Goal: Communication & Community: Answer question/provide support

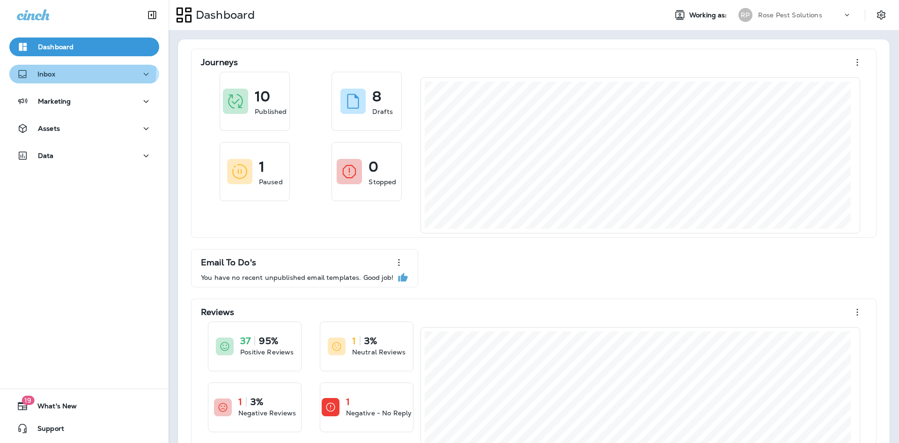
click at [47, 68] on div "Inbox" at bounding box center [36, 74] width 38 height 12
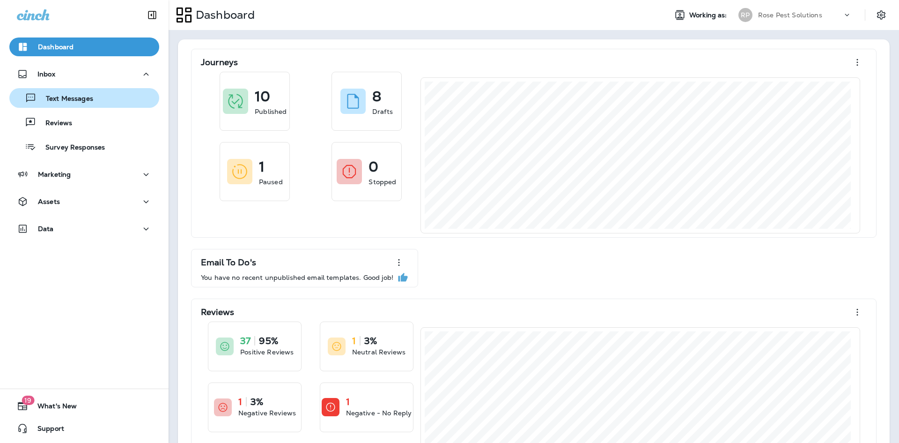
click at [53, 104] on div "Text Messages" at bounding box center [53, 98] width 80 height 14
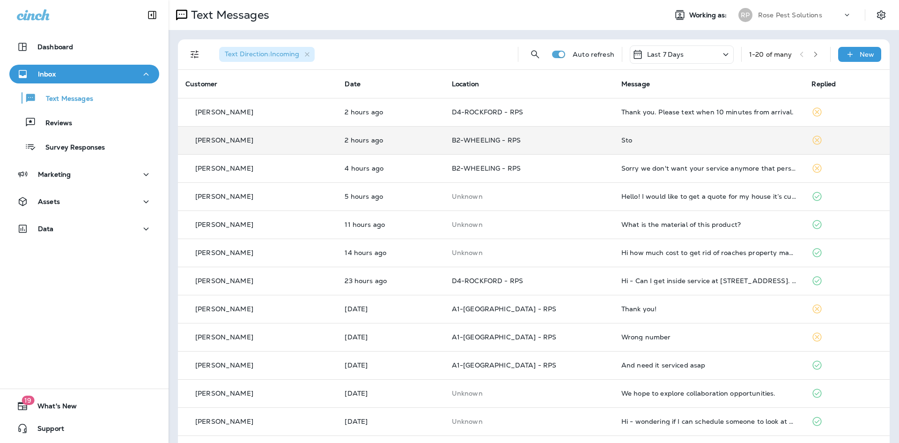
click at [622, 141] on div "Sto" at bounding box center [710, 139] width 176 height 7
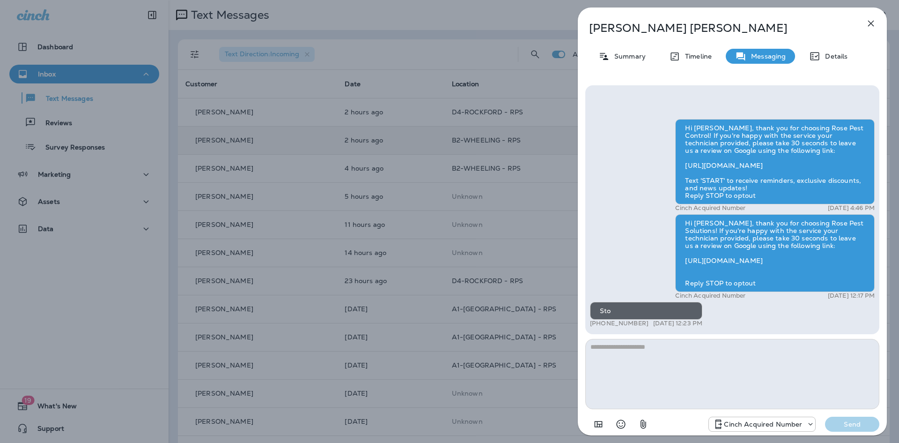
click at [871, 17] on button "button" at bounding box center [871, 23] width 19 height 19
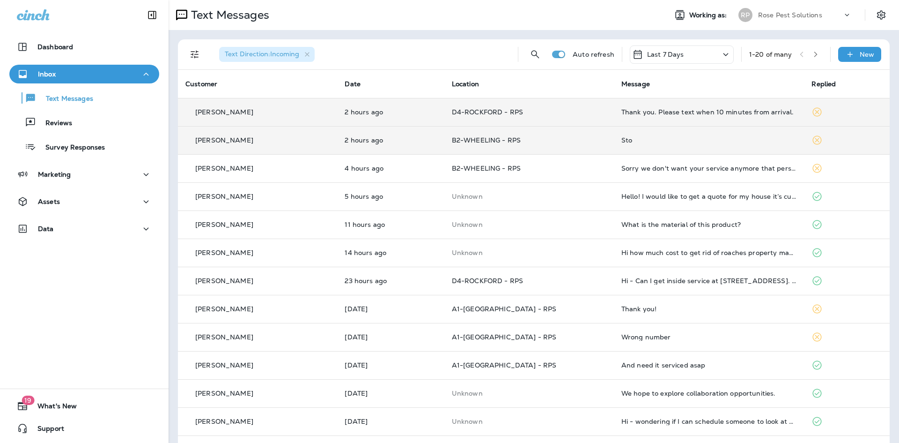
click at [648, 112] on div "Thank you. Please text when 10 minutes from arrival." at bounding box center [710, 111] width 176 height 7
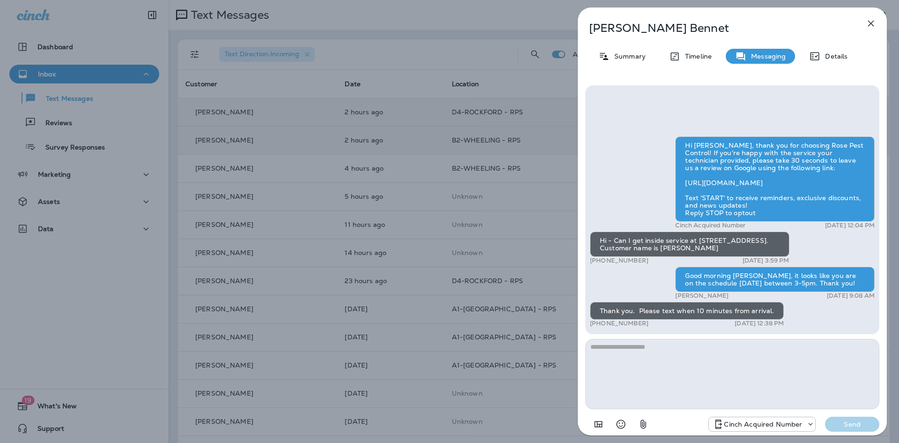
click at [871, 22] on icon "button" at bounding box center [871, 23] width 11 height 11
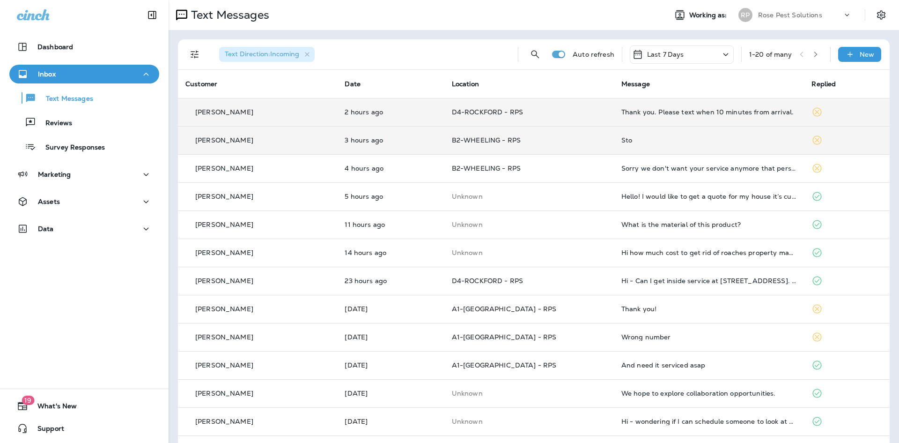
click at [779, 16] on p "Rose Pest Solutions" at bounding box center [790, 14] width 64 height 7
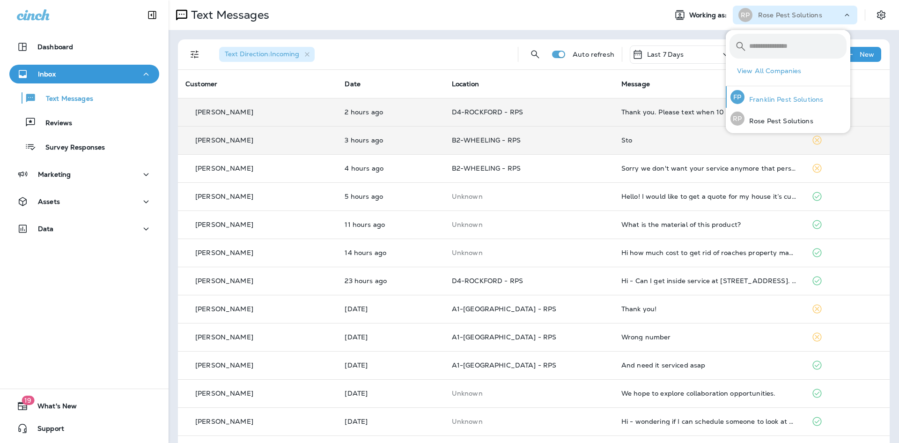
click at [776, 97] on p "Franklin Pest Solutions" at bounding box center [784, 99] width 79 height 7
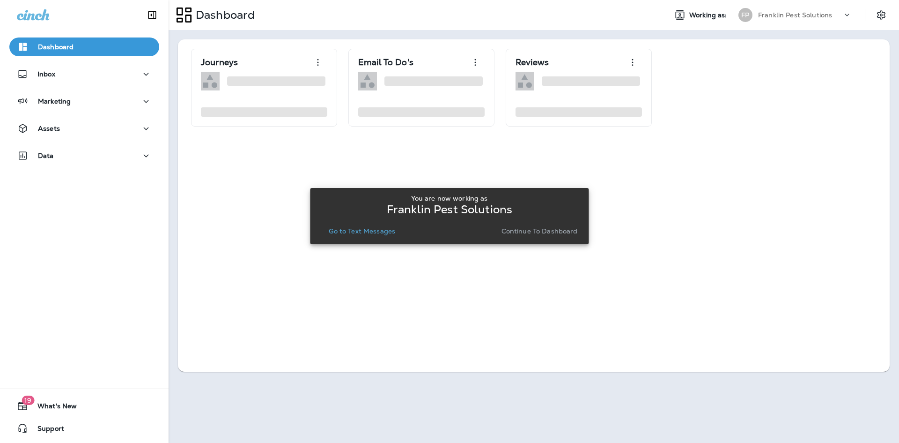
click at [513, 230] on p "Continue to Dashboard" at bounding box center [540, 230] width 76 height 7
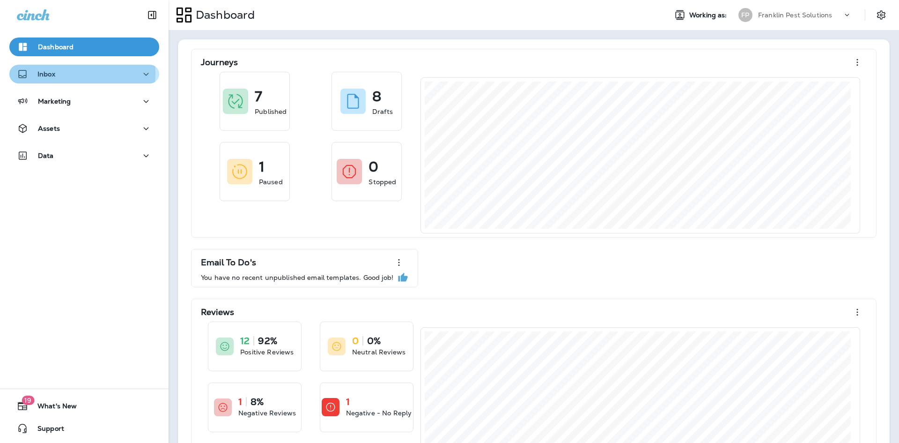
click at [69, 73] on div "Inbox" at bounding box center [84, 74] width 135 height 12
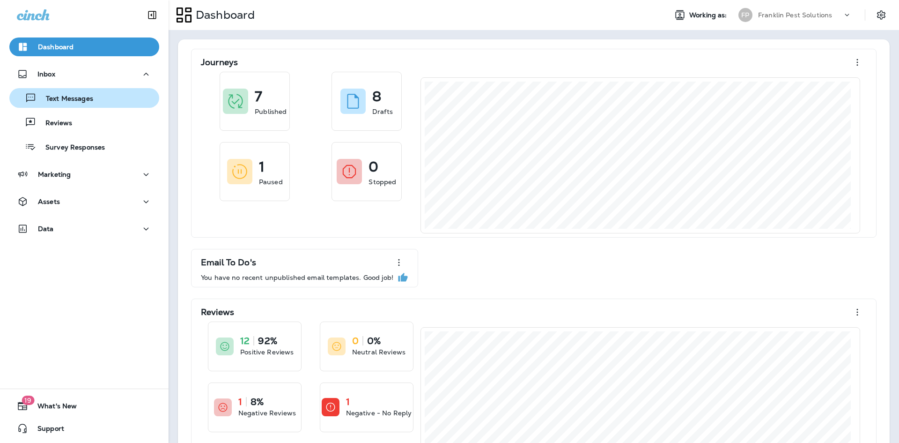
click at [62, 96] on p "Text Messages" at bounding box center [65, 99] width 57 height 9
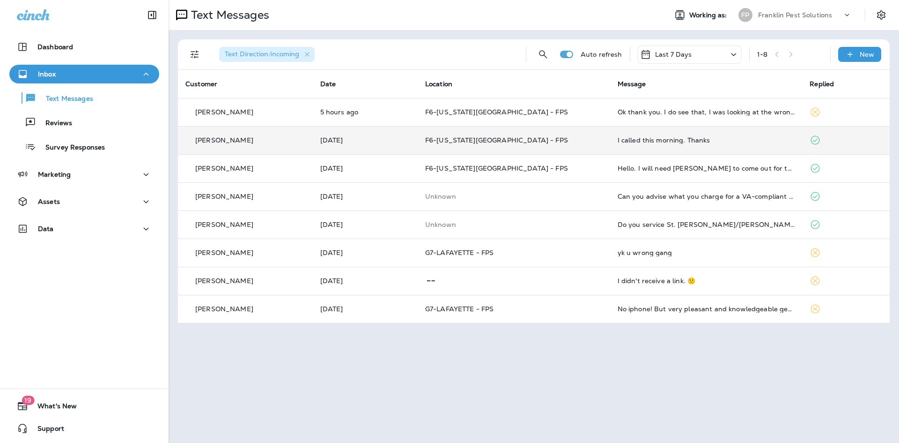
click at [634, 139] on div "I called this morning. Thanks" at bounding box center [707, 139] width 178 height 7
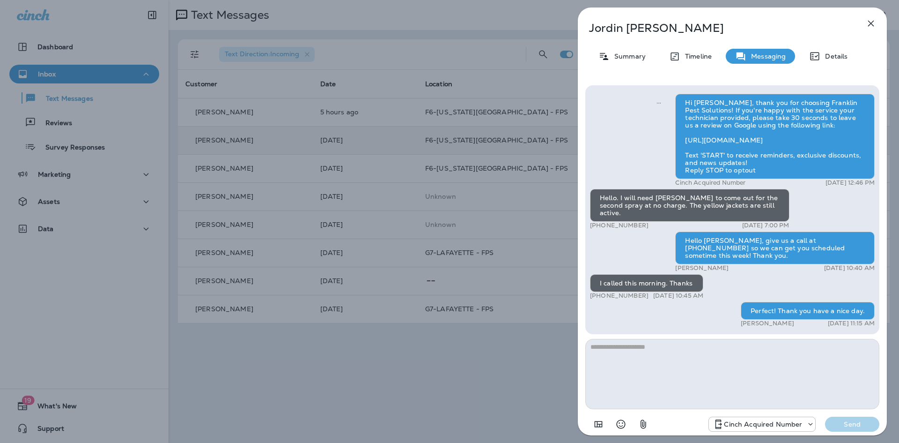
click at [869, 21] on icon "button" at bounding box center [871, 23] width 11 height 11
